Goal: Task Accomplishment & Management: Manage account settings

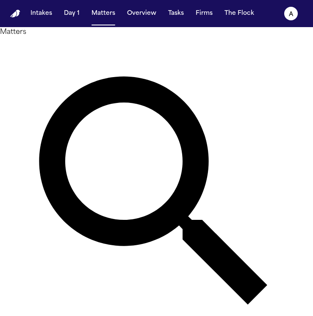
type input "*****"
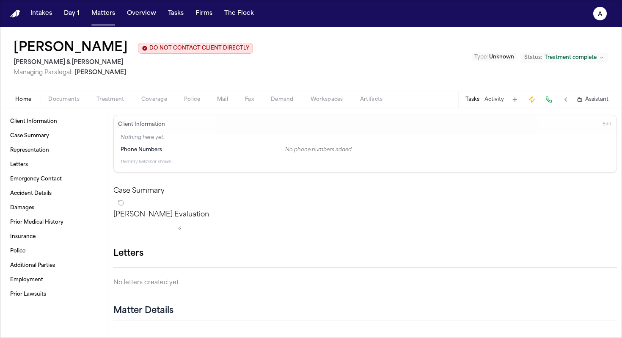
click at [312, 94] on div "Tasks Activity Assistant" at bounding box center [536, 99] width 157 height 17
click at [312, 99] on button "Tasks" at bounding box center [473, 99] width 14 height 7
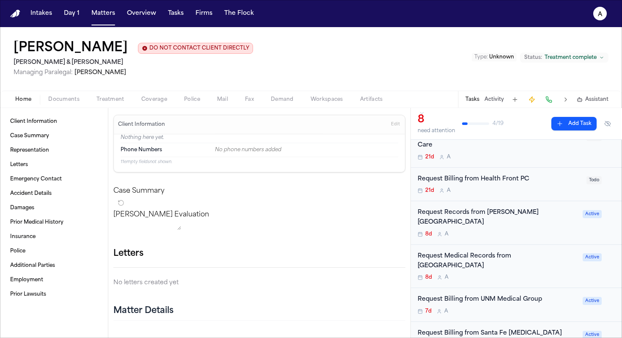
scroll to position [61, 0]
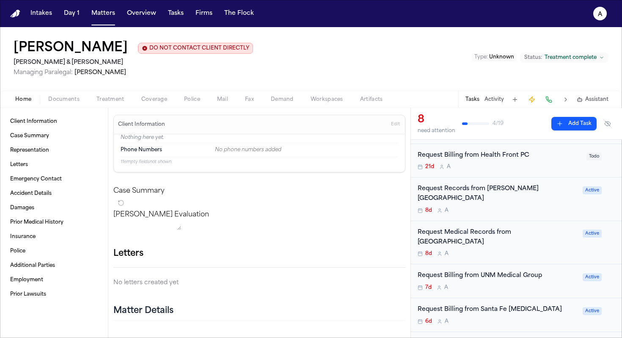
click at [312, 284] on div "7d A" at bounding box center [498, 287] width 160 height 7
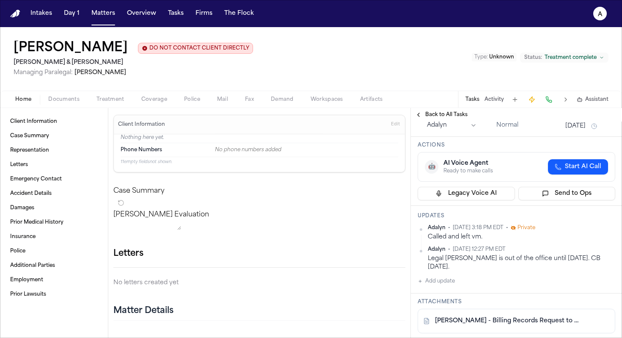
scroll to position [39, 0]
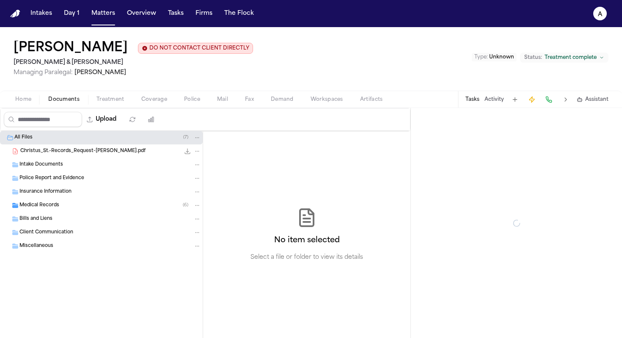
click at [72, 101] on span "Documents" at bounding box center [63, 99] width 31 height 7
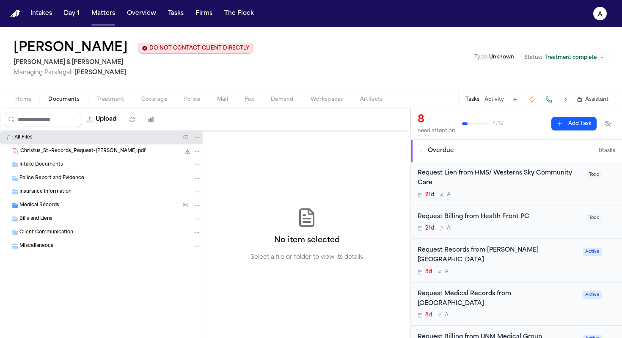
click at [112, 105] on div "Home Documents Treatment Coverage Police Mail Fax Demand Workspaces Artifacts T…" at bounding box center [311, 99] width 622 height 17
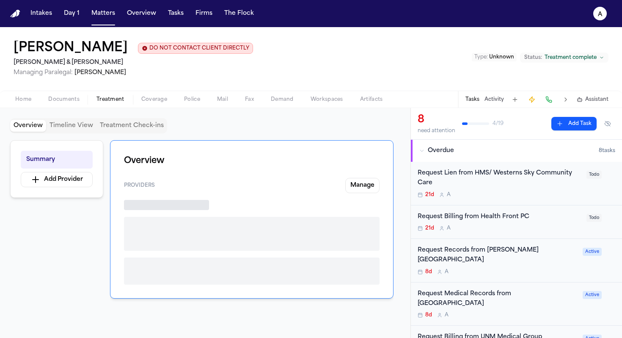
click at [116, 99] on span "Treatment" at bounding box center [111, 99] width 28 height 7
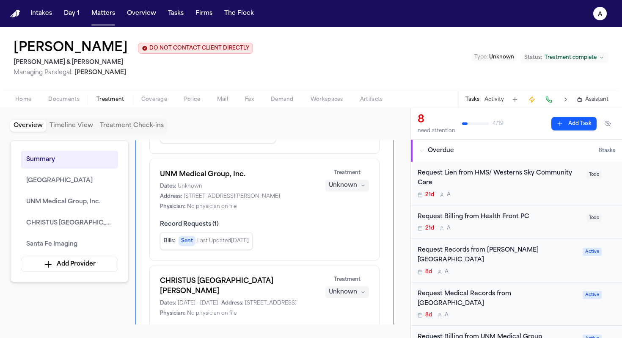
scroll to position [146, 0]
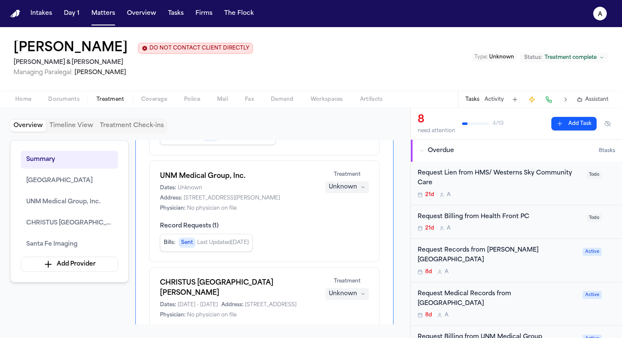
click at [286, 212] on div "Dates: Unknown Address: [STREET_ADDRESS][PERSON_NAME] Physician: No physician o…" at bounding box center [237, 198] width 155 height 27
drag, startPoint x: 185, startPoint y: 199, endPoint x: 323, endPoint y: 199, distance: 138.0
click at [312, 199] on div "UNM Medical Group, Inc. Dates: Unknown Address: [STREET_ADDRESS][PERSON_NAME] P…" at bounding box center [264, 191] width 209 height 41
click at [25, 103] on span "Home" at bounding box center [23, 99] width 16 height 7
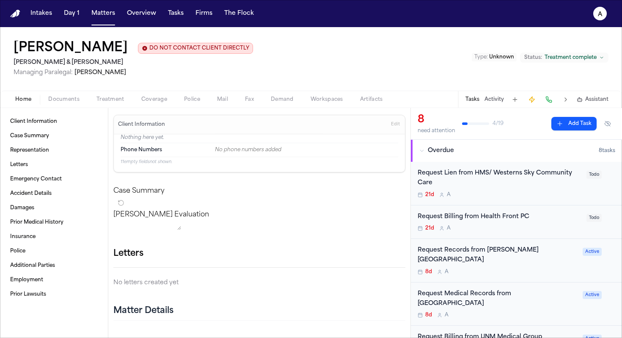
click at [67, 98] on span "Documents" at bounding box center [63, 99] width 31 height 7
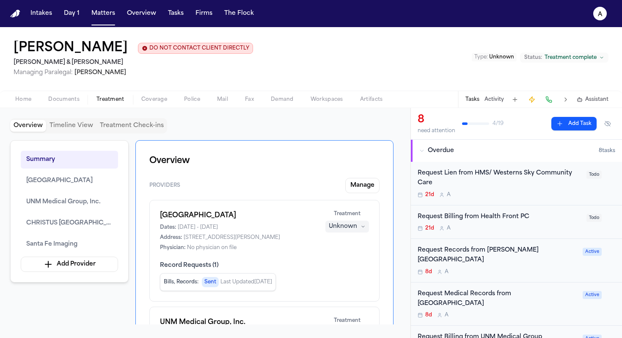
click at [111, 100] on span "Treatment" at bounding box center [111, 99] width 28 height 7
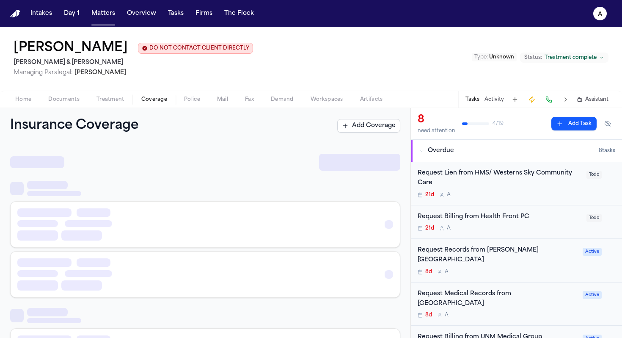
click at [149, 105] on span "button" at bounding box center [154, 104] width 36 height 1
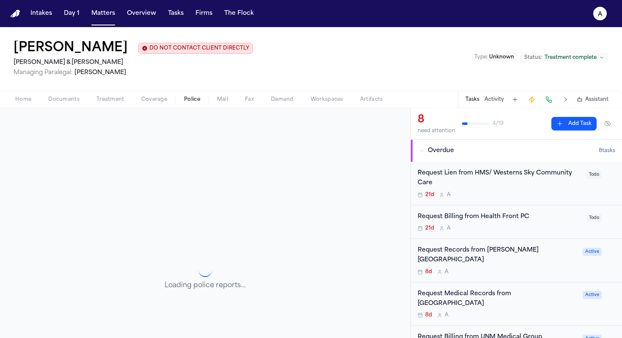
click at [190, 101] on span "Police" at bounding box center [192, 99] width 16 height 7
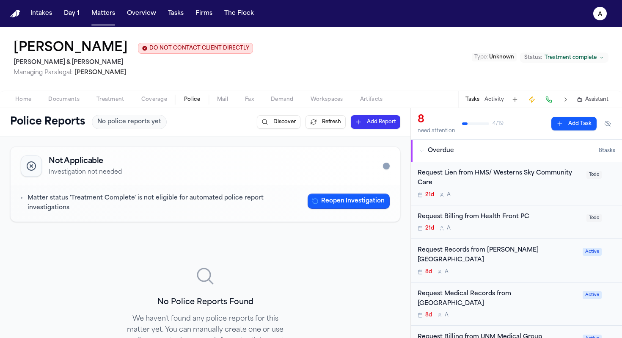
click at [224, 102] on span "Mail" at bounding box center [222, 99] width 11 height 7
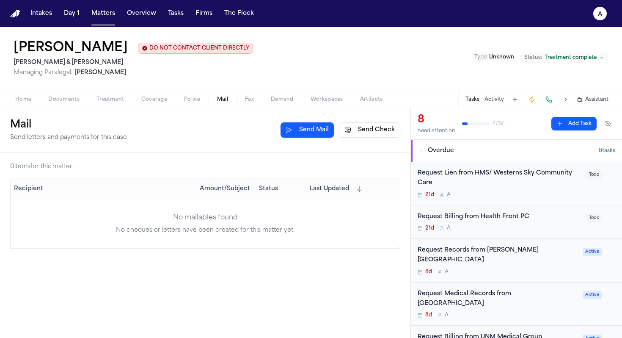
click at [27, 100] on span "Home" at bounding box center [23, 99] width 16 height 7
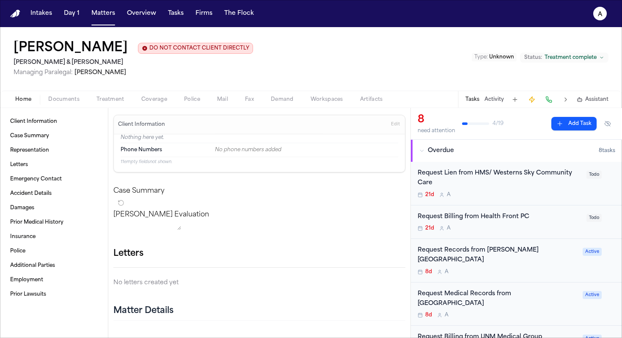
click at [312, 183] on div "Request Lien from HMS/ Westerns Sky Community Care" at bounding box center [500, 177] width 164 height 19
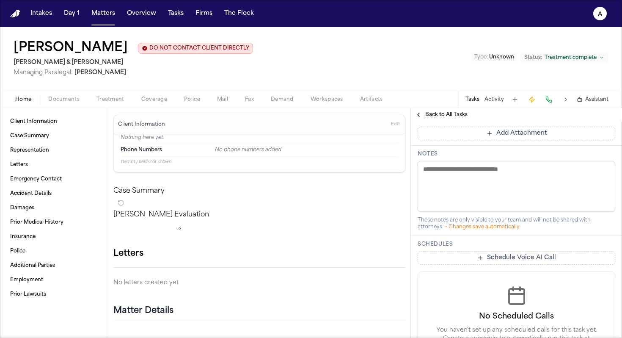
scroll to position [247, 0]
click at [312, 110] on div "Back to All Tasks" at bounding box center [516, 115] width 211 height 14
click at [312, 116] on span "Back to All Tasks" at bounding box center [446, 114] width 42 height 7
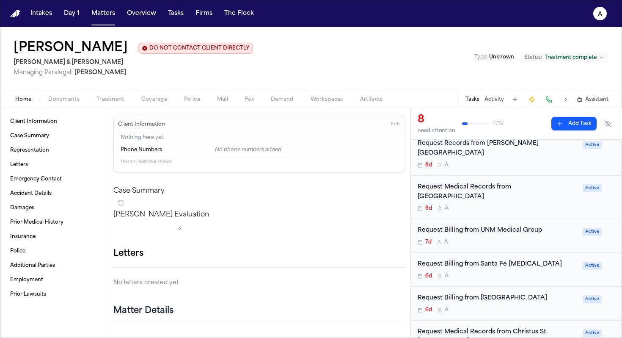
scroll to position [110, 0]
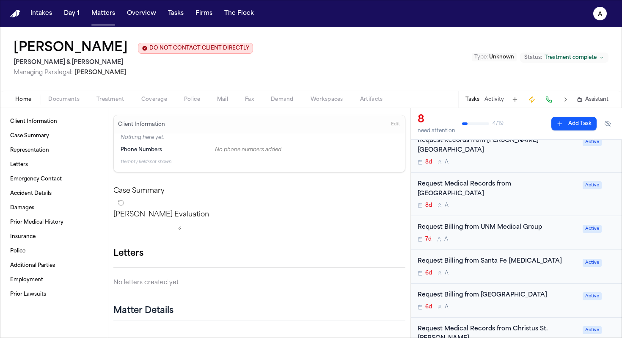
click at [312, 302] on div "Request Billing from [GEOGRAPHIC_DATA] 6d A Active" at bounding box center [516, 301] width 211 height 34
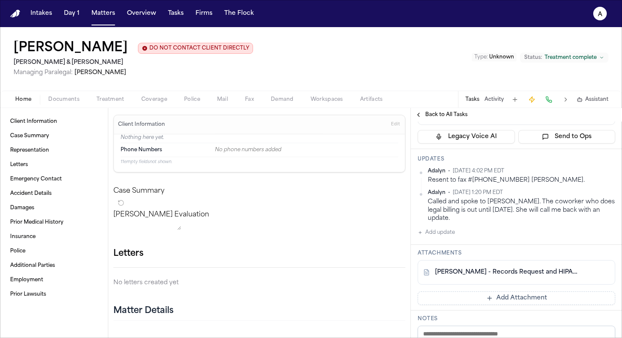
scroll to position [115, 0]
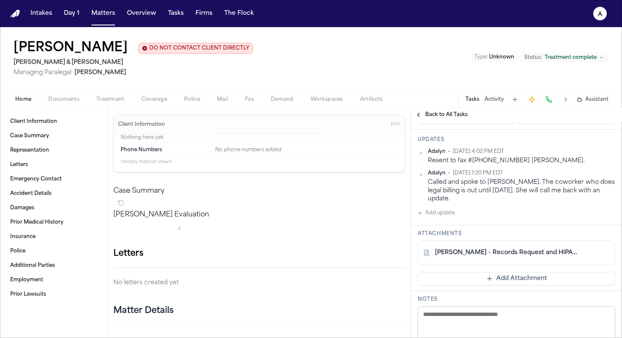
click at [312, 257] on link "[PERSON_NAME] - Records Request and HIPAA Auth to [GEOGRAPHIC_DATA] - [DATE]" at bounding box center [508, 252] width 146 height 8
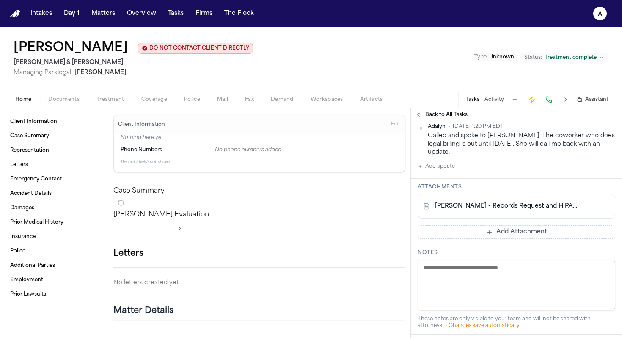
scroll to position [169, 0]
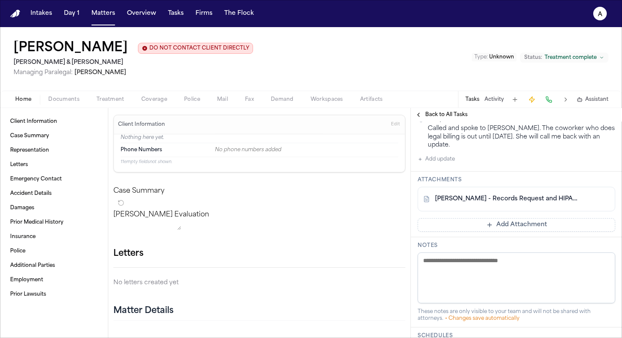
click at [312, 211] on div "[PERSON_NAME] - Records Request and HIPAA Auth to [GEOGRAPHIC_DATA] - [DATE]" at bounding box center [517, 199] width 198 height 25
click at [312, 203] on link "[PERSON_NAME] - Records Request and HIPAA Auth to [GEOGRAPHIC_DATA] - [DATE]" at bounding box center [508, 199] width 146 height 8
